Goal: Transaction & Acquisition: Purchase product/service

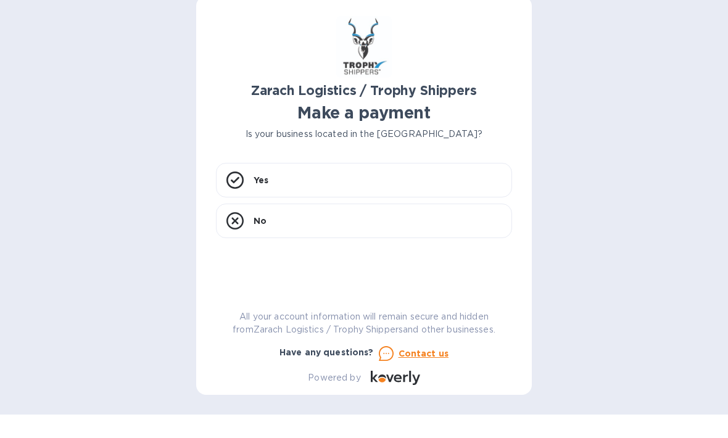
scroll to position [41, 0]
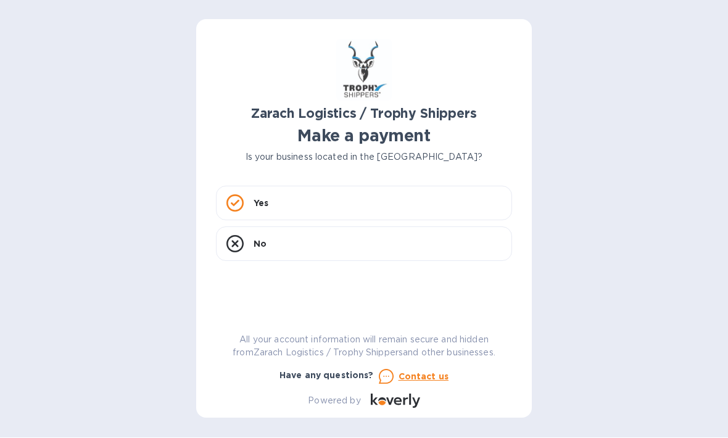
click at [363, 186] on div "Yes" at bounding box center [364, 203] width 296 height 35
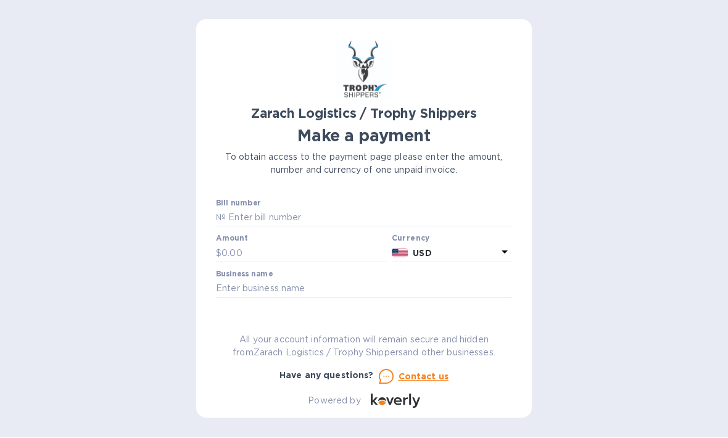
click at [339, 209] on input "text" at bounding box center [369, 218] width 286 height 18
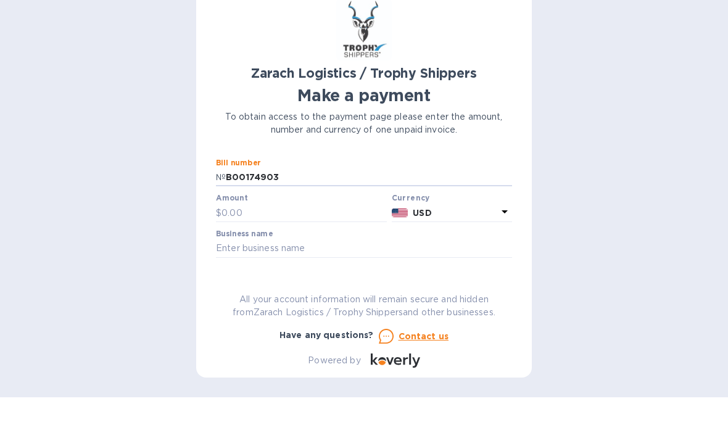
type input "B00174903"
click at [293, 244] on input "text" at bounding box center [303, 253] width 165 height 18
type input "953.60"
click at [334, 280] on input "text" at bounding box center [364, 289] width 296 height 18
type input "[PERSON_NAME]"
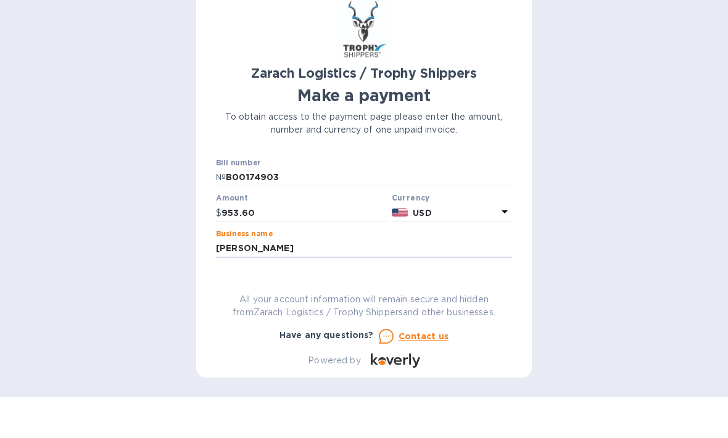
click at [440, 321] on span "Go to payment page" at bounding box center [364, 328] width 276 height 15
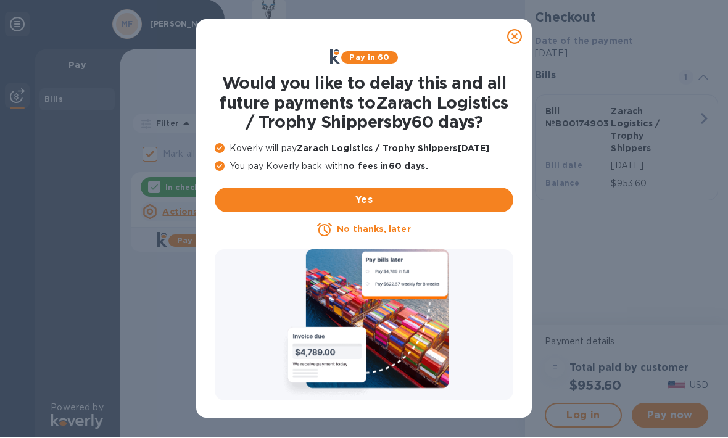
click at [386, 226] on u "No thanks, later" at bounding box center [373, 229] width 73 height 10
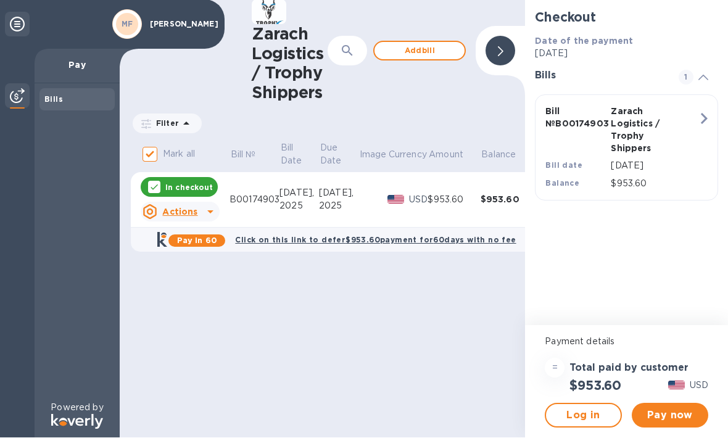
click at [679, 418] on span "Pay now" at bounding box center [669, 415] width 57 height 15
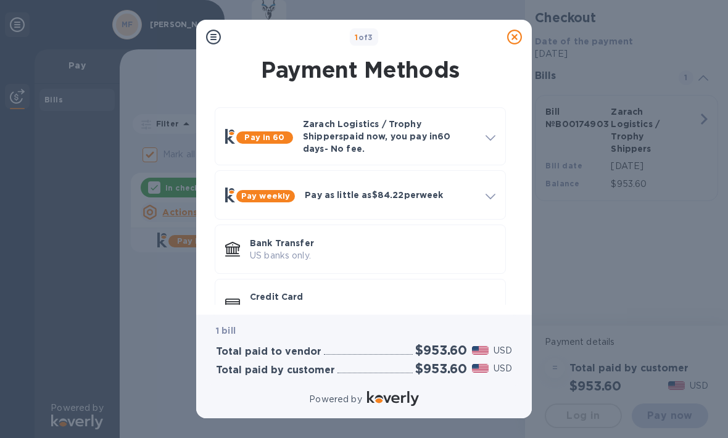
click at [462, 140] on p "Zarach Logistics / Trophy Shippers paid now, you pay [DATE] - No fee." at bounding box center [389, 136] width 173 height 37
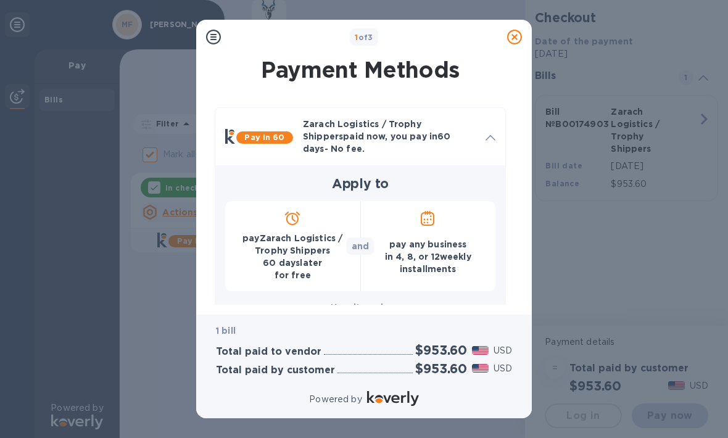
click at [469, 131] on p "Zarach Logistics / Trophy Shippers paid now, you pay [DATE] - No fee." at bounding box center [389, 136] width 173 height 37
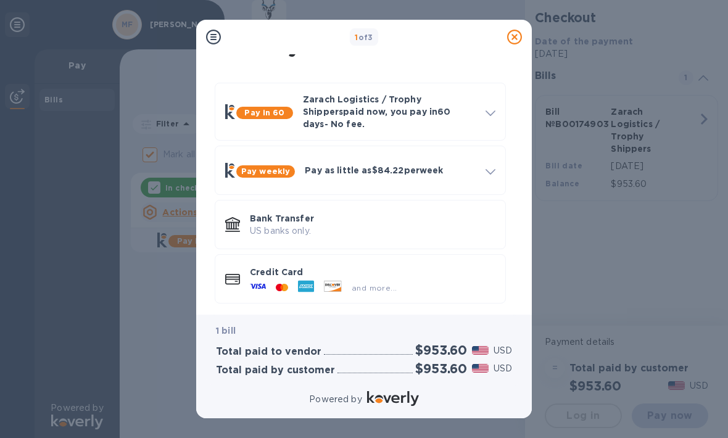
scroll to position [24, 0]
click at [432, 279] on div "and more..." at bounding box center [372, 286] width 245 height 14
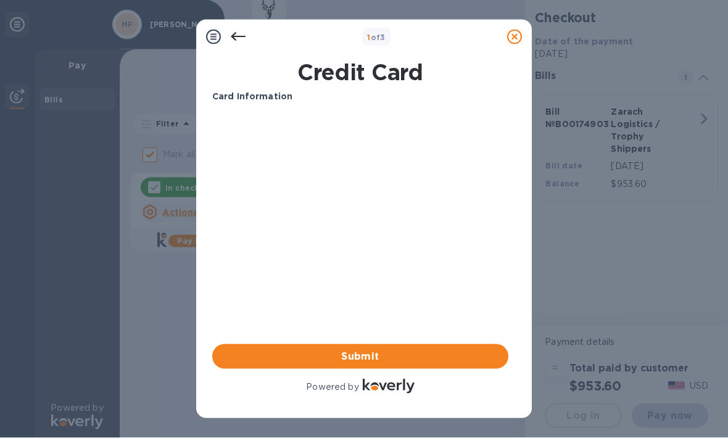
click at [448, 361] on span "Submit" at bounding box center [360, 356] width 276 height 15
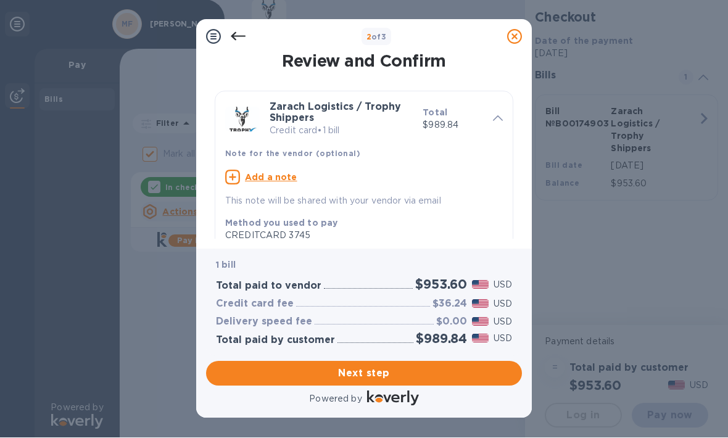
click at [467, 373] on span "Next step" at bounding box center [364, 373] width 296 height 15
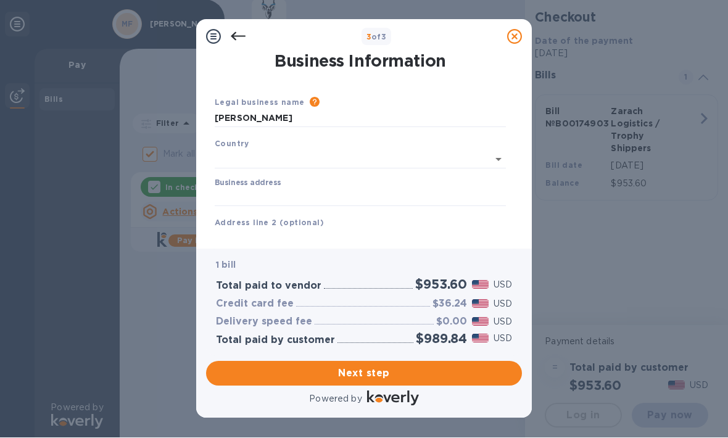
type input "[GEOGRAPHIC_DATA]"
click at [437, 189] on input "Business address" at bounding box center [360, 195] width 291 height 18
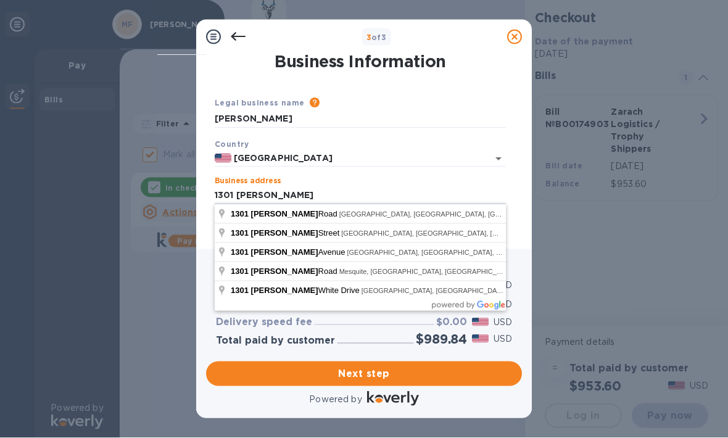
type input "[STREET_ADDRESS][PERSON_NAME]"
type input "Saginaw"
type input "[GEOGRAPHIC_DATA]"
type input "76131"
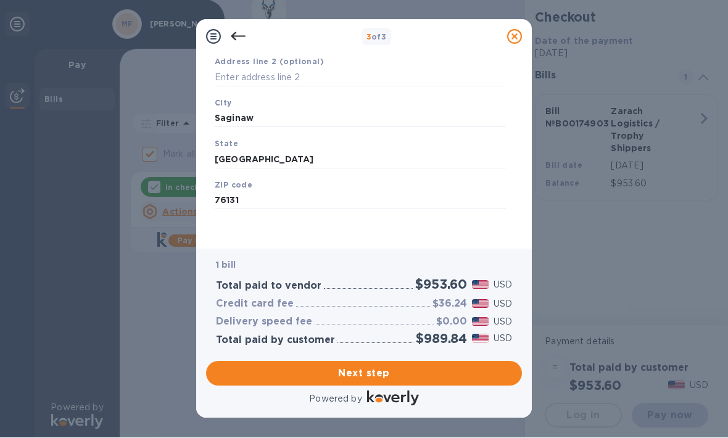
scroll to position [158, 0]
click at [458, 376] on span "Next step" at bounding box center [364, 373] width 296 height 15
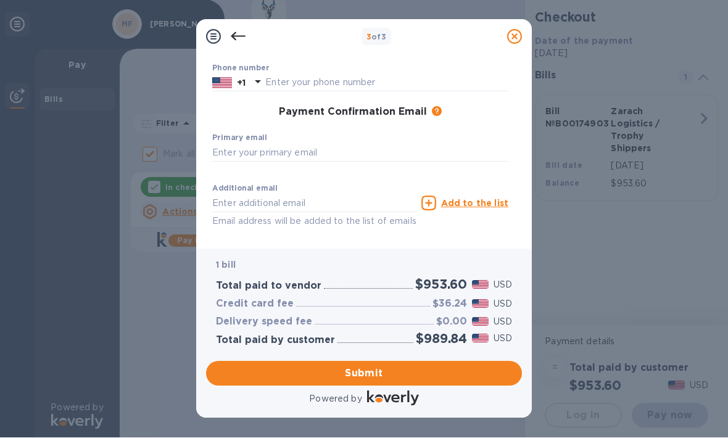
click at [326, 154] on input "text" at bounding box center [360, 152] width 296 height 18
type input "[EMAIL_ADDRESS][DOMAIN_NAME]"
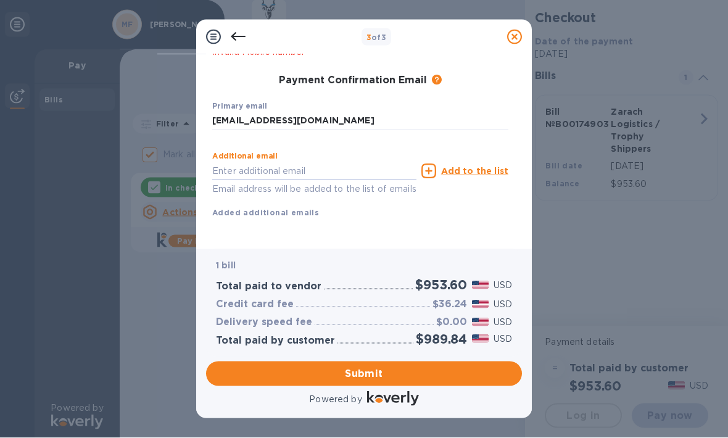
scroll to position [224, 0]
click at [421, 377] on span "Submit" at bounding box center [364, 373] width 296 height 15
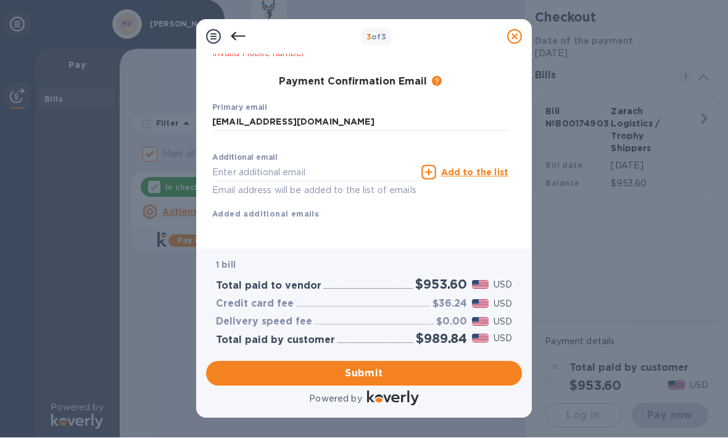
click at [414, 370] on span "Submit" at bounding box center [364, 373] width 296 height 15
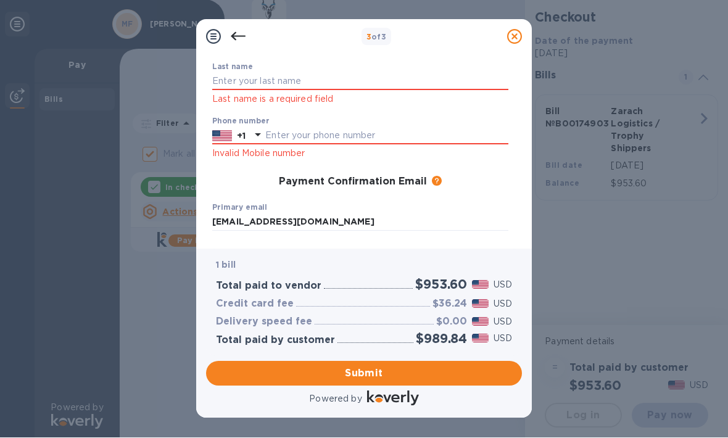
scroll to position [123, 0]
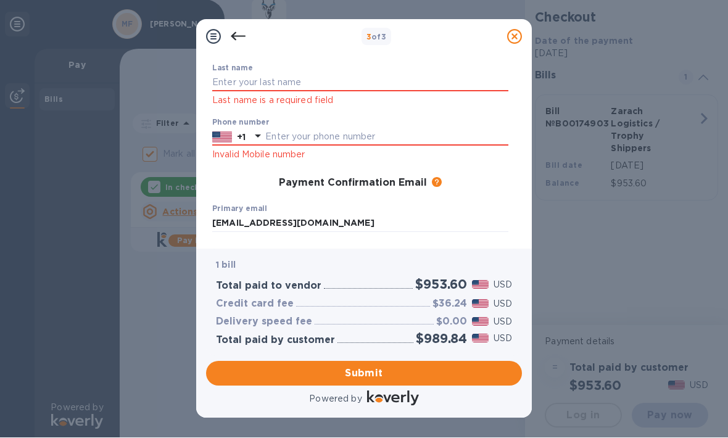
click at [389, 136] on input "text" at bounding box center [386, 137] width 243 height 18
type input "8173193195"
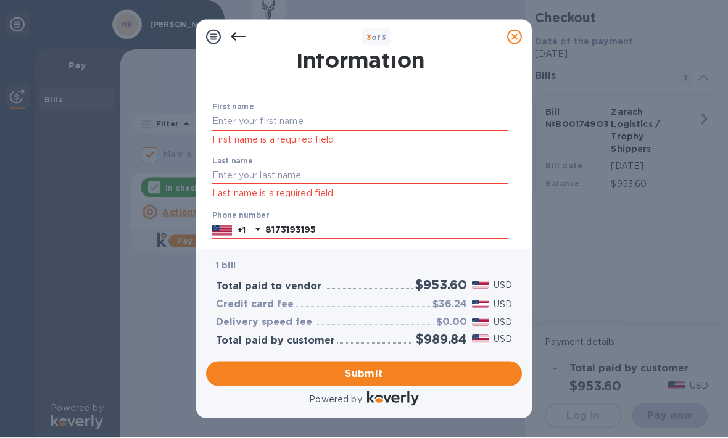
scroll to position [32, 0]
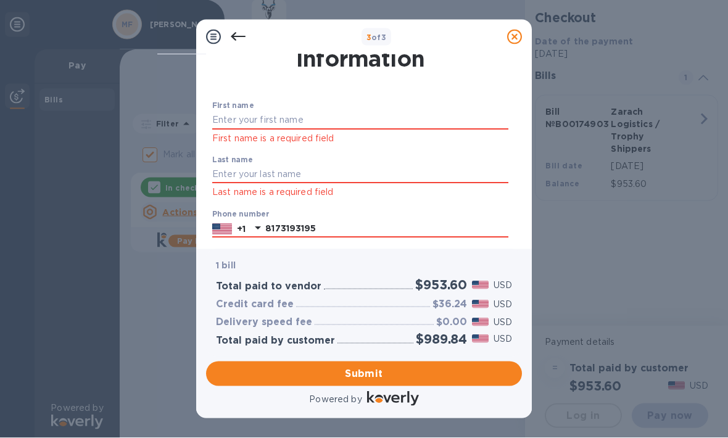
click at [419, 126] on input "text" at bounding box center [360, 120] width 296 height 18
type input "[PERSON_NAME]"
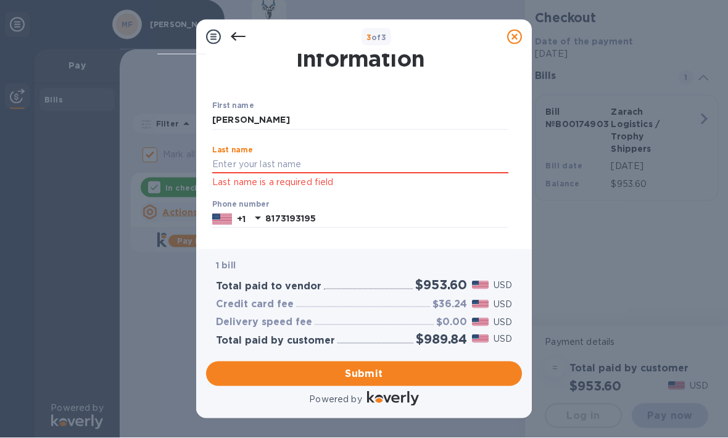
type input "[PERSON_NAME]"
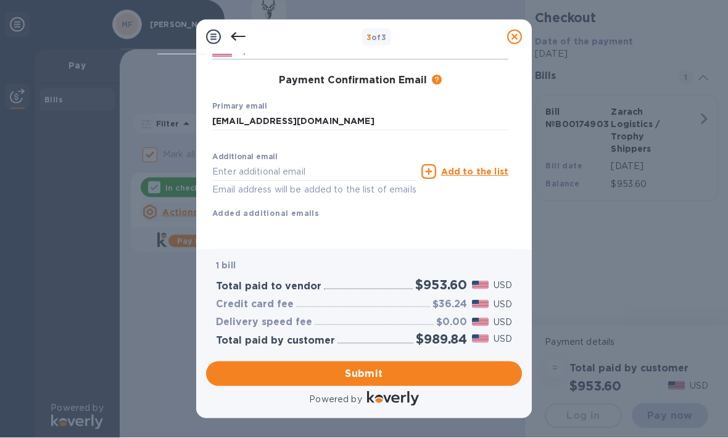
scroll to position [189, 0]
click at [407, 378] on span "Submit" at bounding box center [364, 373] width 296 height 15
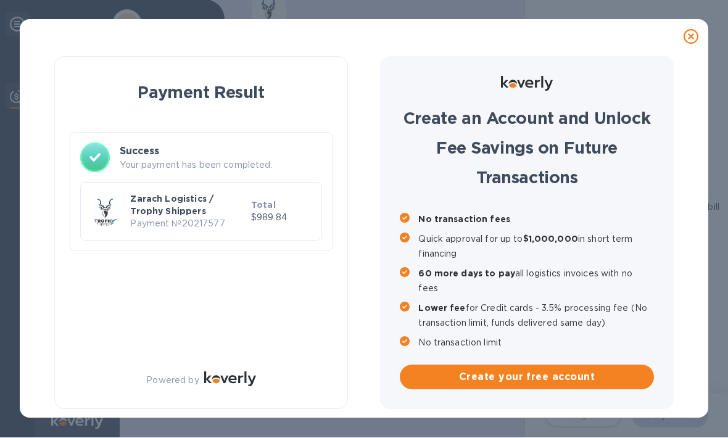
checkbox input "false"
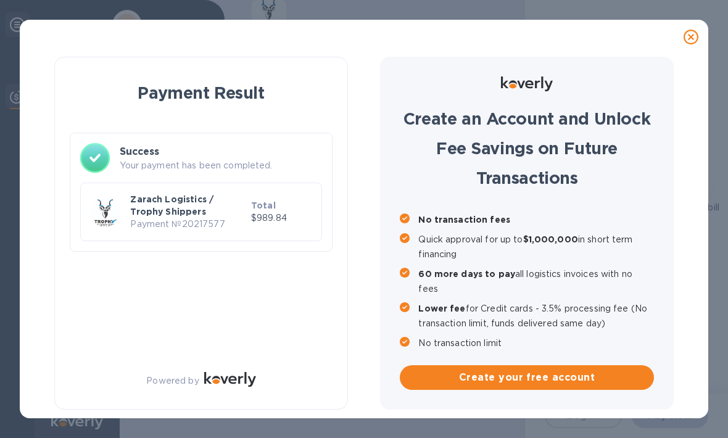
scroll to position [0, 0]
